Goal: Find specific page/section: Find specific page/section

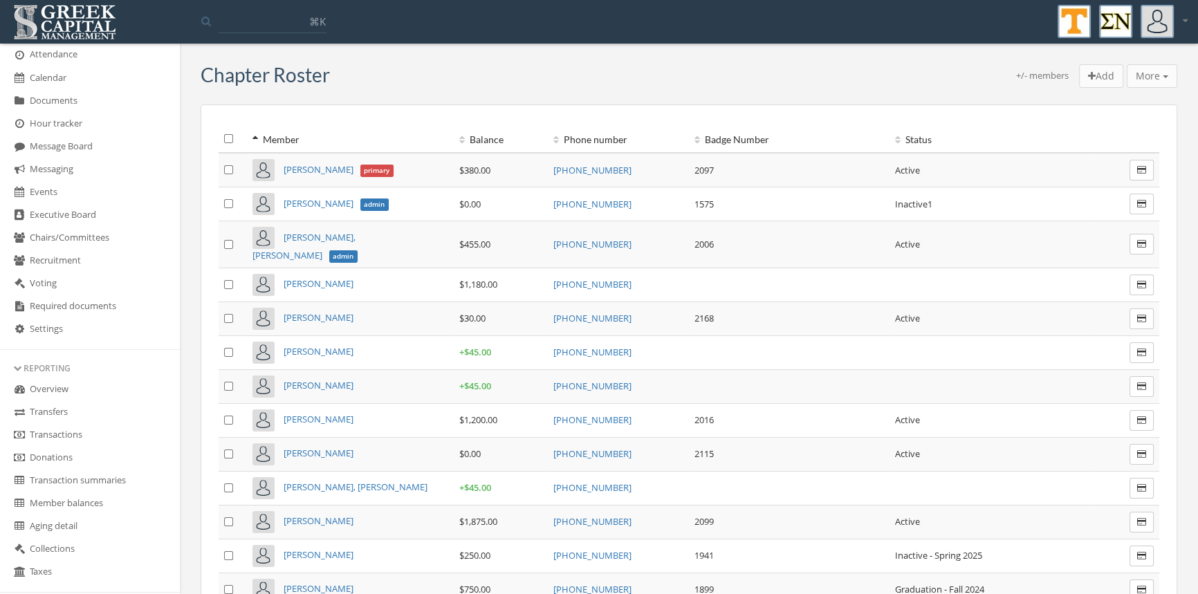
scroll to position [253, 0]
click at [80, 428] on link "Transactions" at bounding box center [90, 434] width 180 height 23
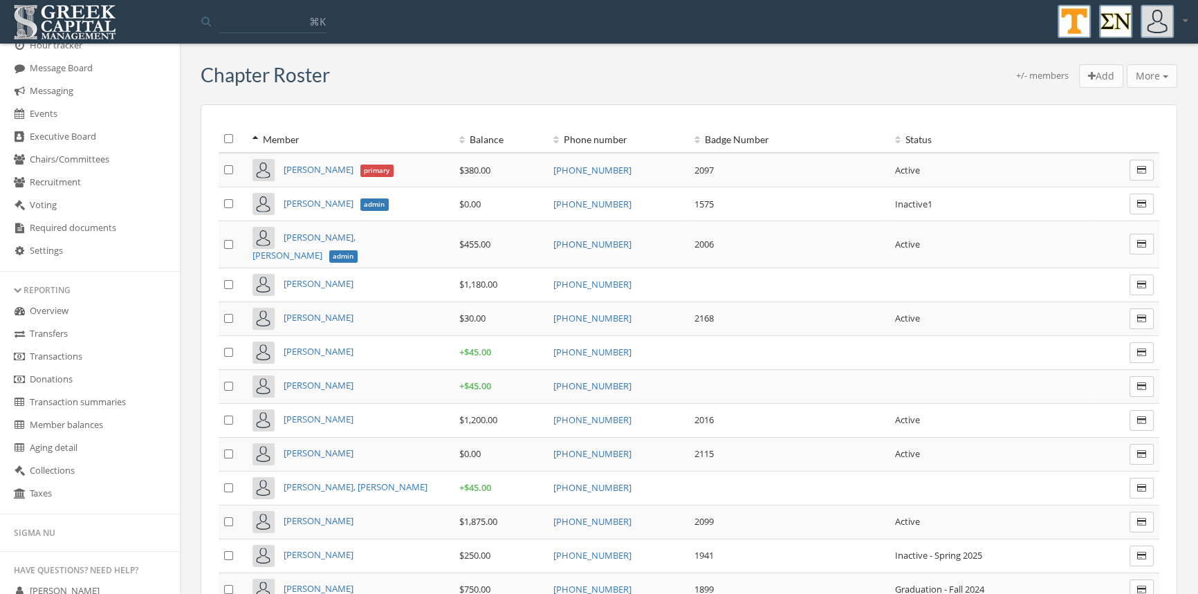
scroll to position [331, 0]
click at [65, 347] on link "Transactions" at bounding box center [90, 356] width 180 height 23
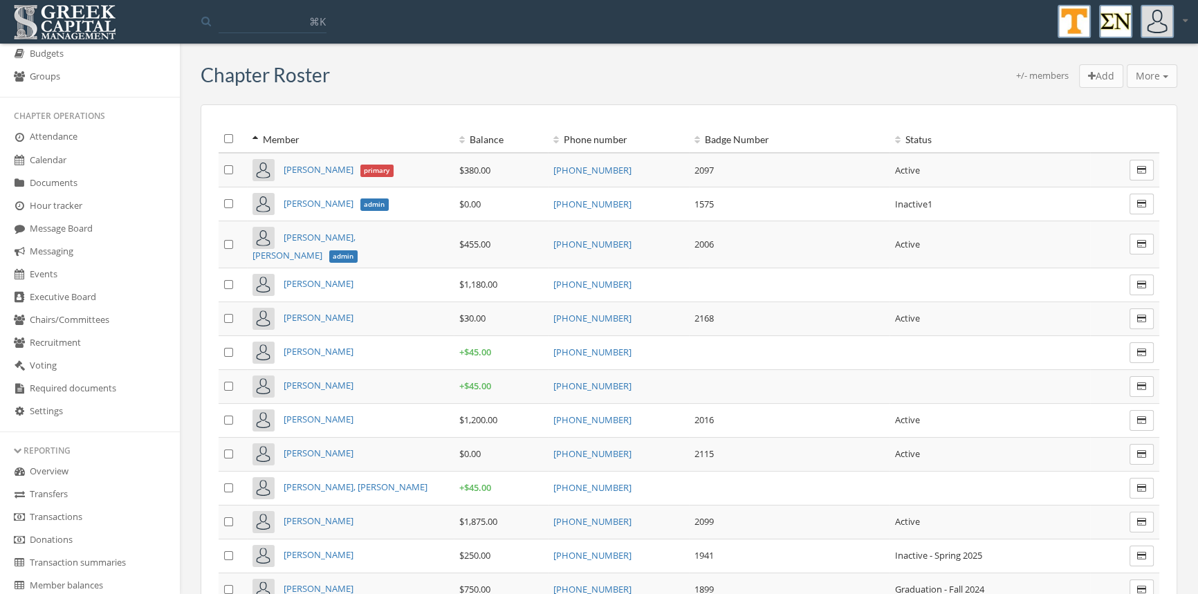
scroll to position [279, 0]
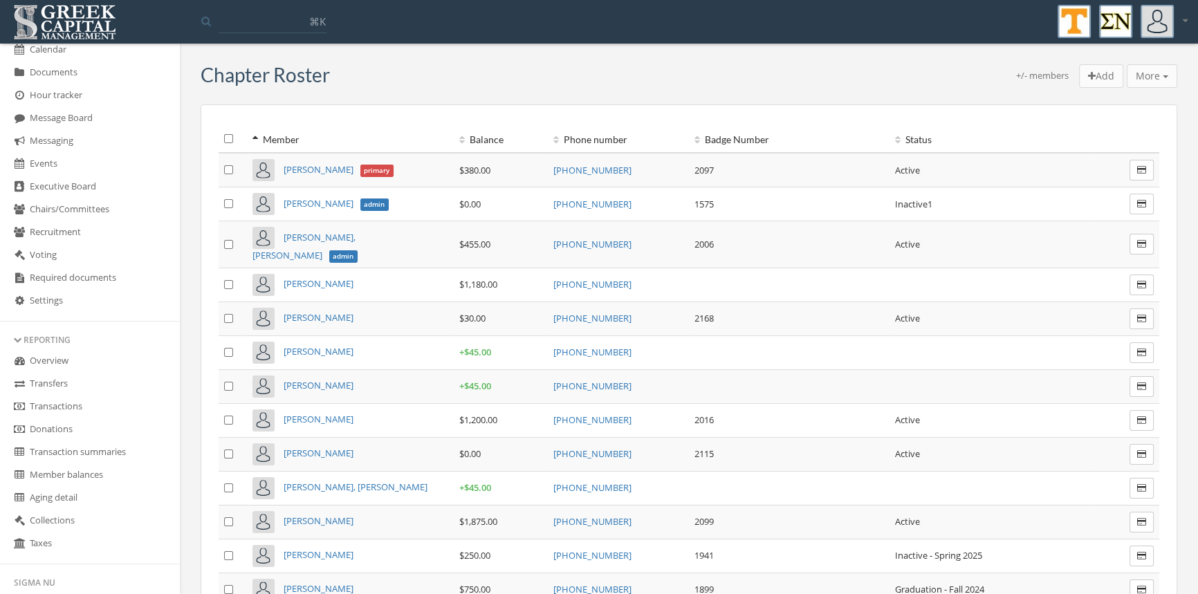
click at [73, 403] on link "Transactions" at bounding box center [90, 407] width 180 height 23
